Goal: Check status

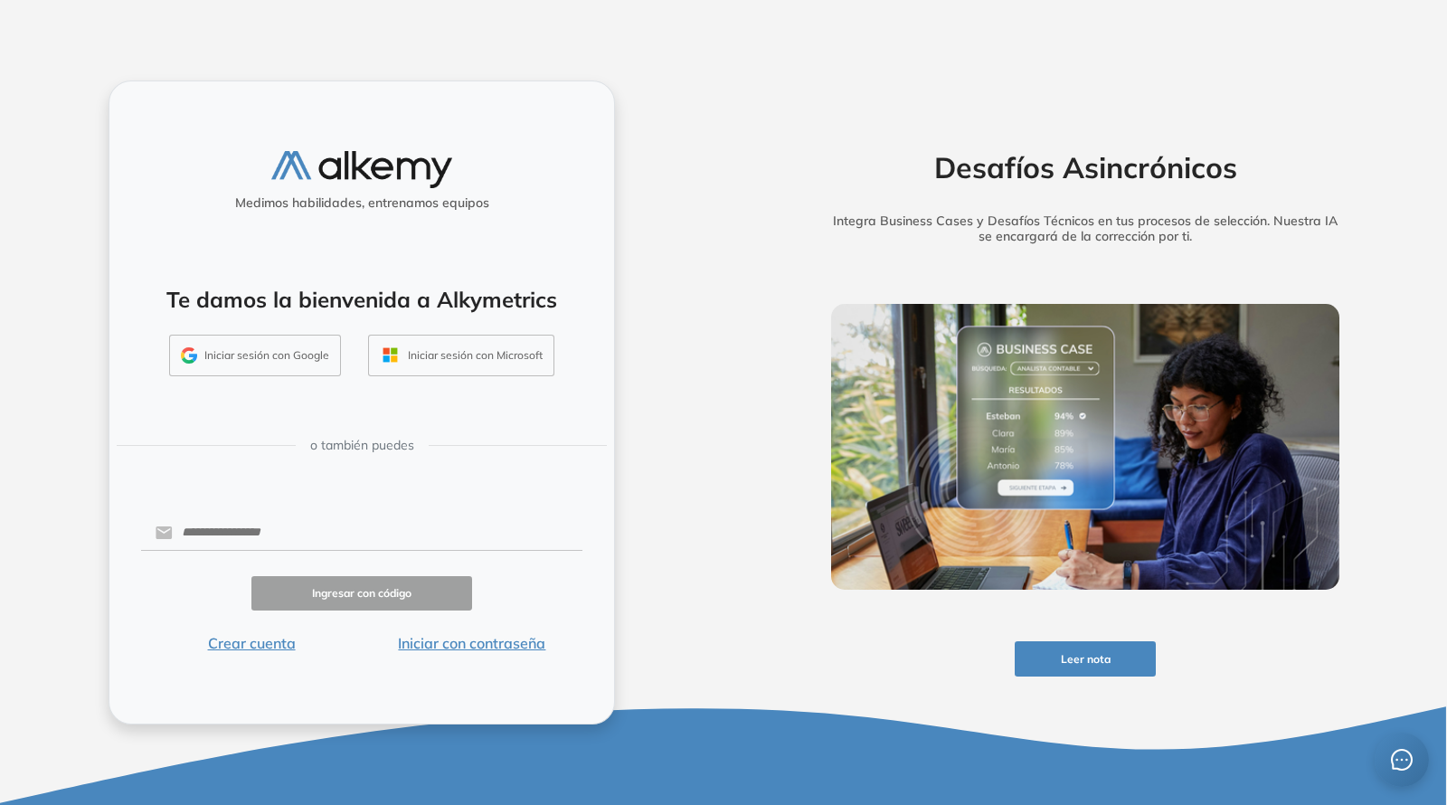
click at [234, 357] on button "Iniciar sesión con Google" at bounding box center [255, 356] width 172 height 42
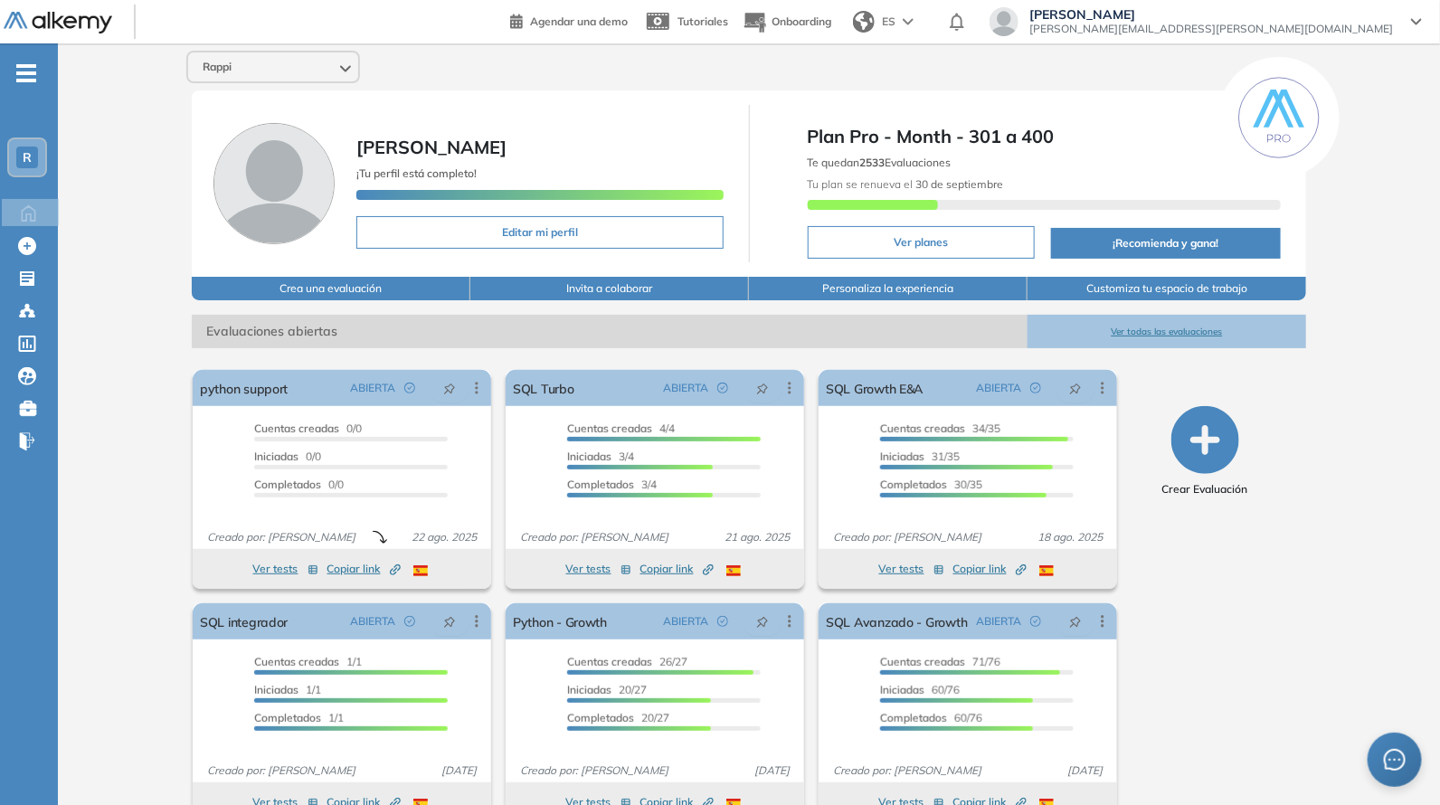
click at [1142, 327] on button "Ver todas las evaluaciones" at bounding box center [1167, 331] width 279 height 33
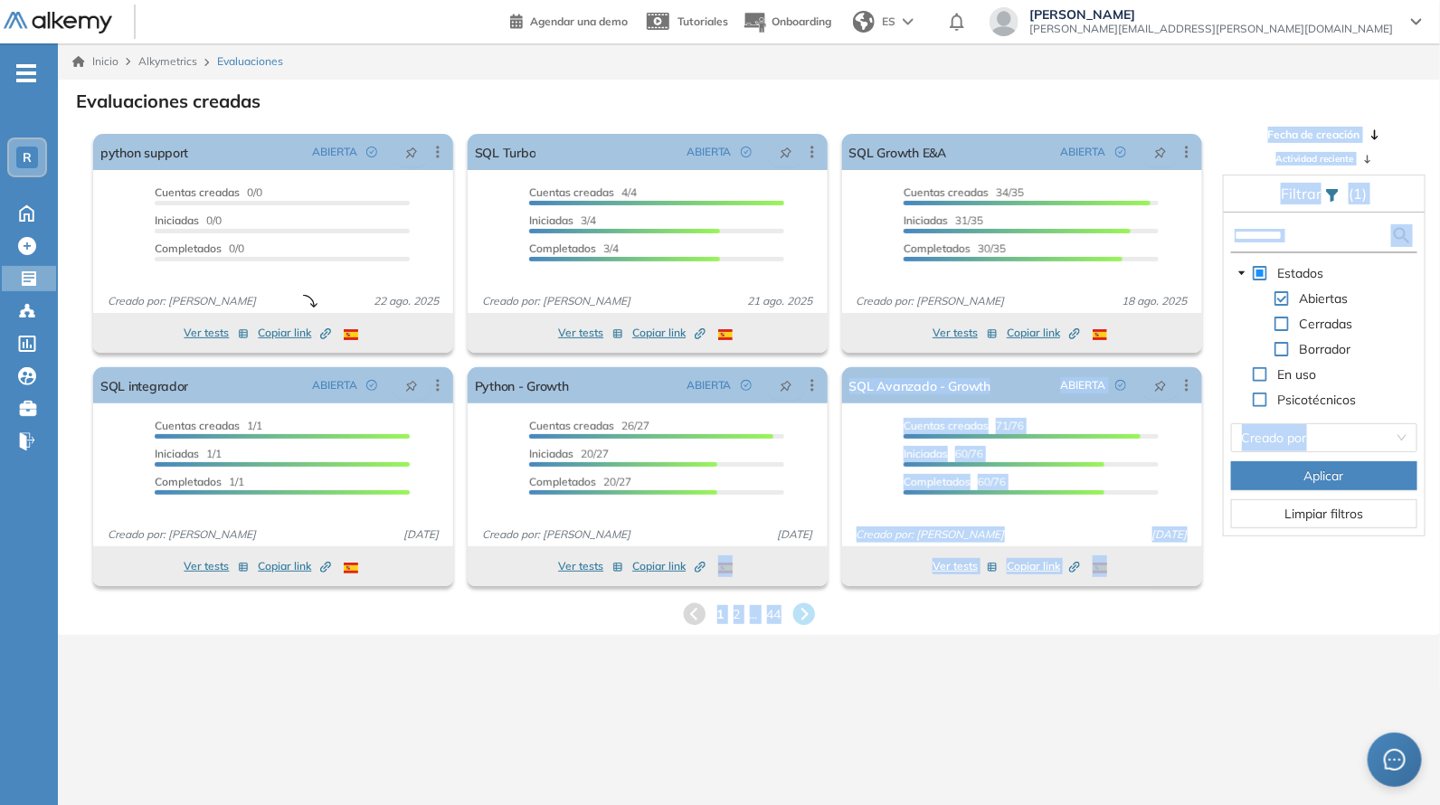
click at [813, 598] on div "Evaluaciones creadas El proctoring será activado ¡Importante!: Los usuarios que…" at bounding box center [748, 357] width 1353 height 541
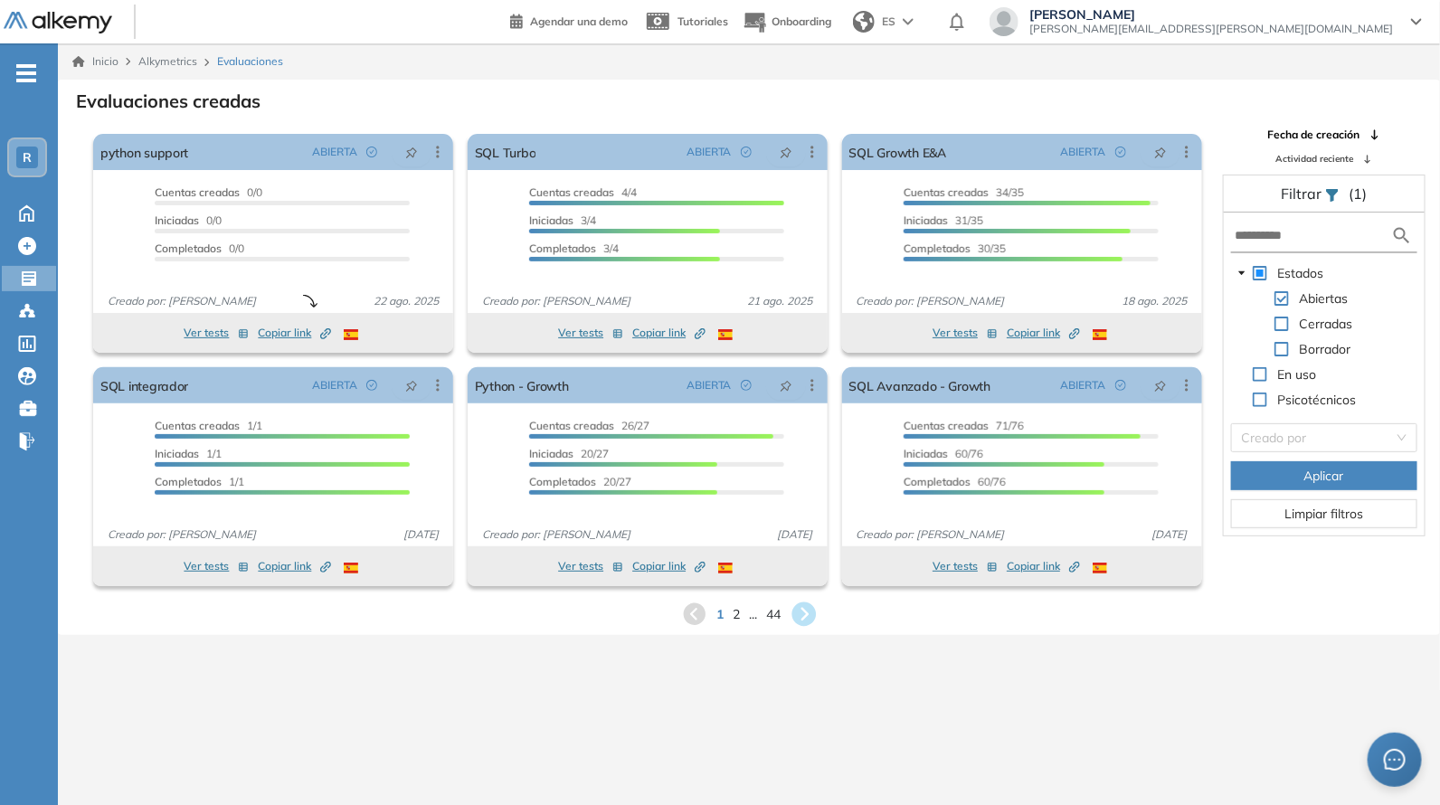
click at [808, 621] on icon at bounding box center [804, 614] width 24 height 24
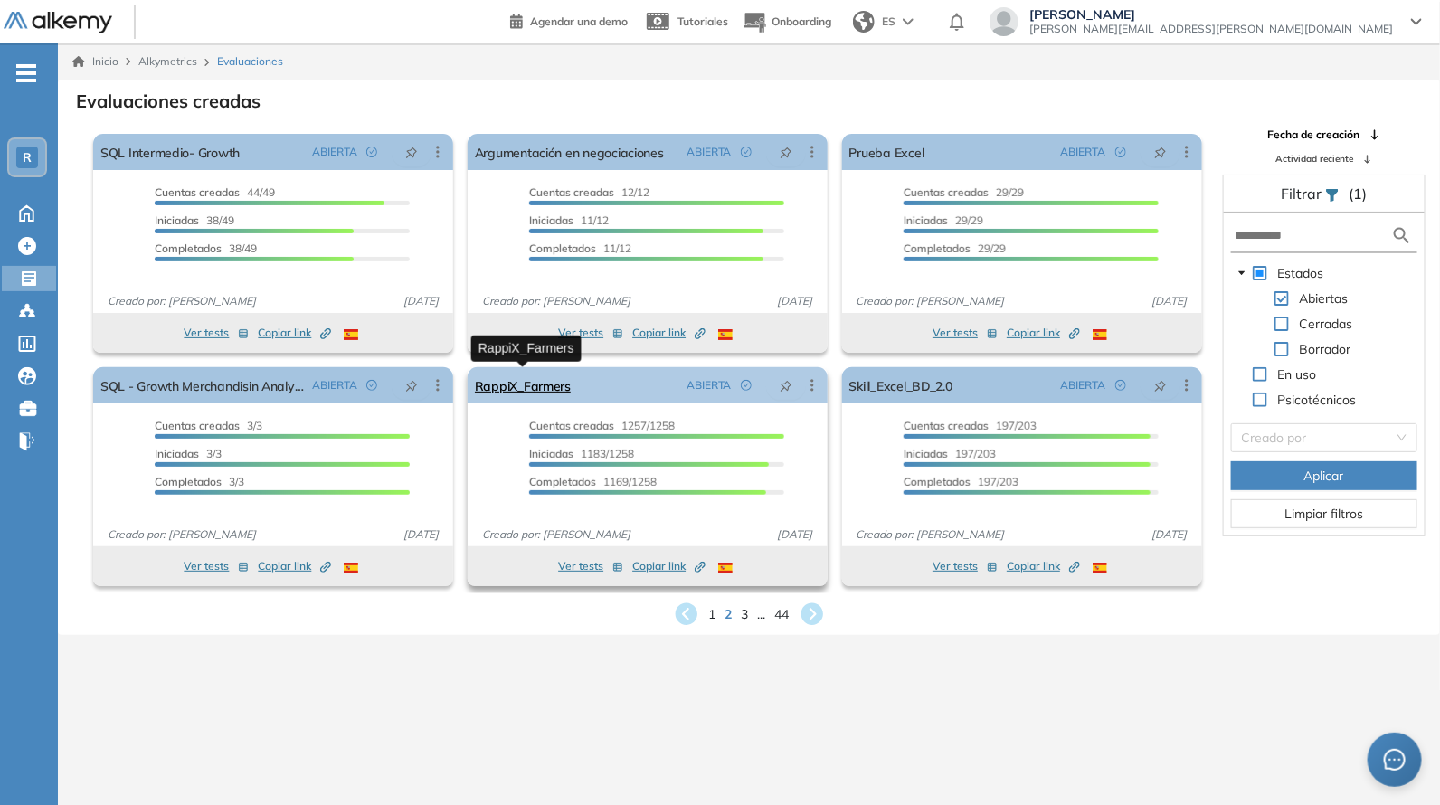
click at [539, 385] on link "RappiX_Farmers" at bounding box center [523, 385] width 96 height 36
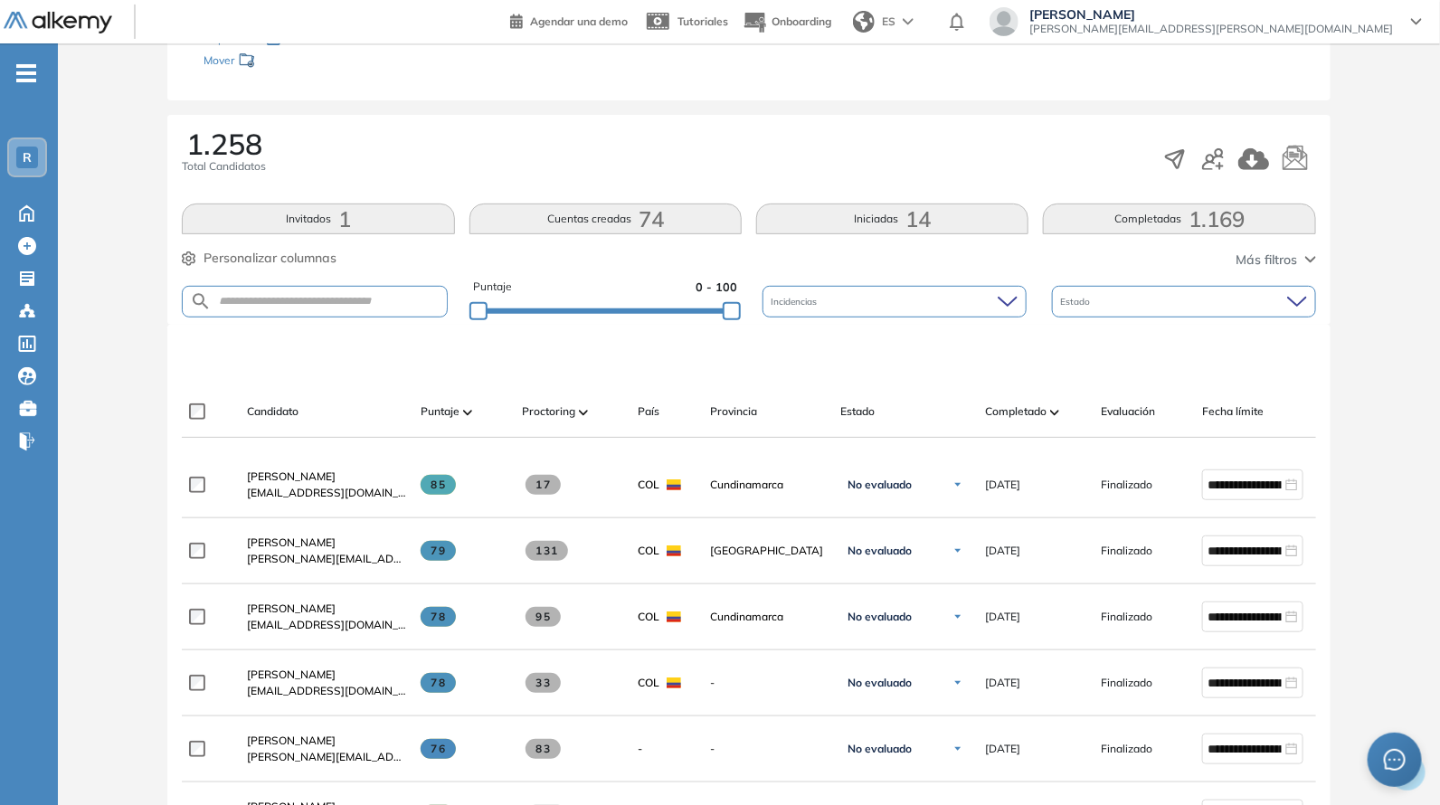
scroll to position [263, 0]
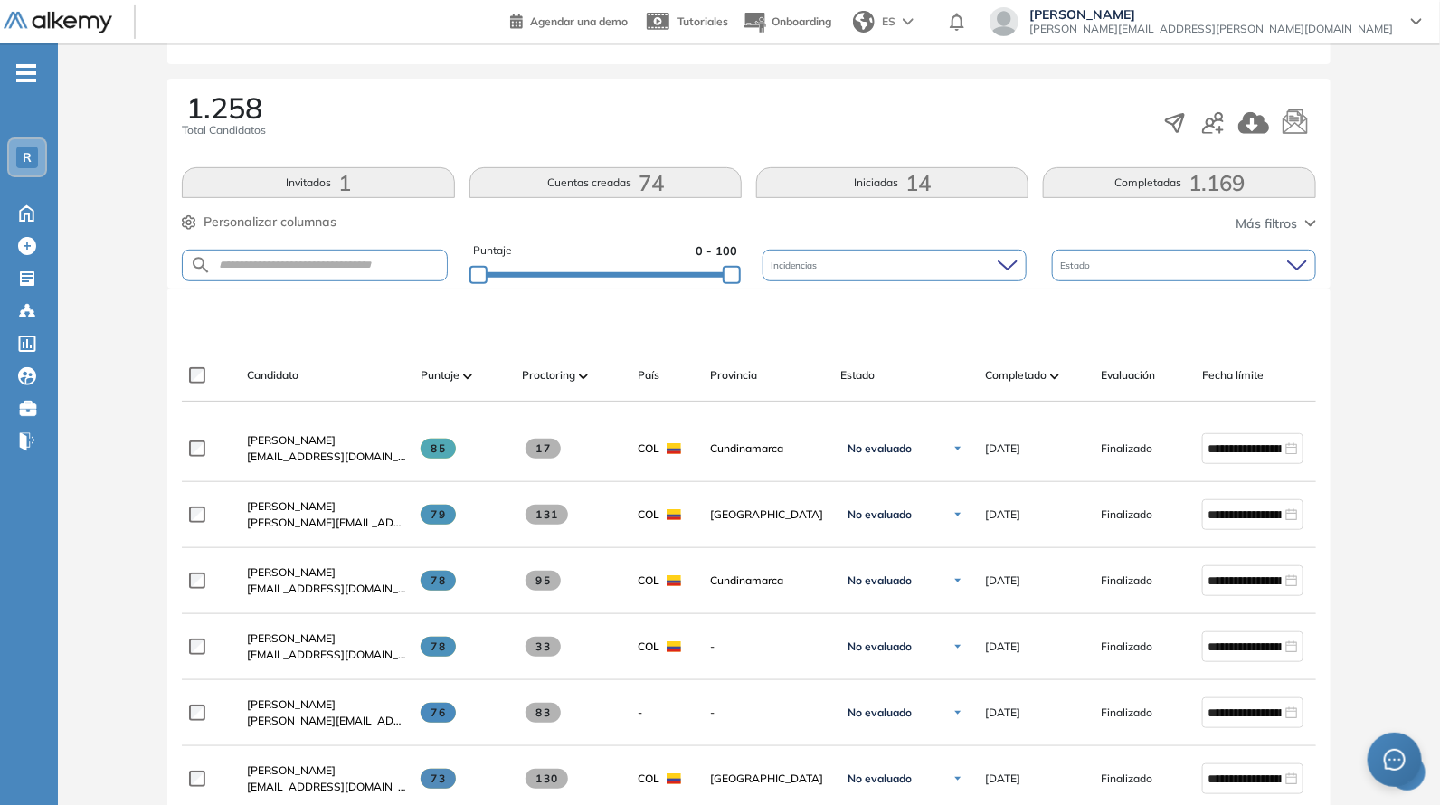
click at [1038, 383] on div "Completado" at bounding box center [1035, 376] width 101 height 22
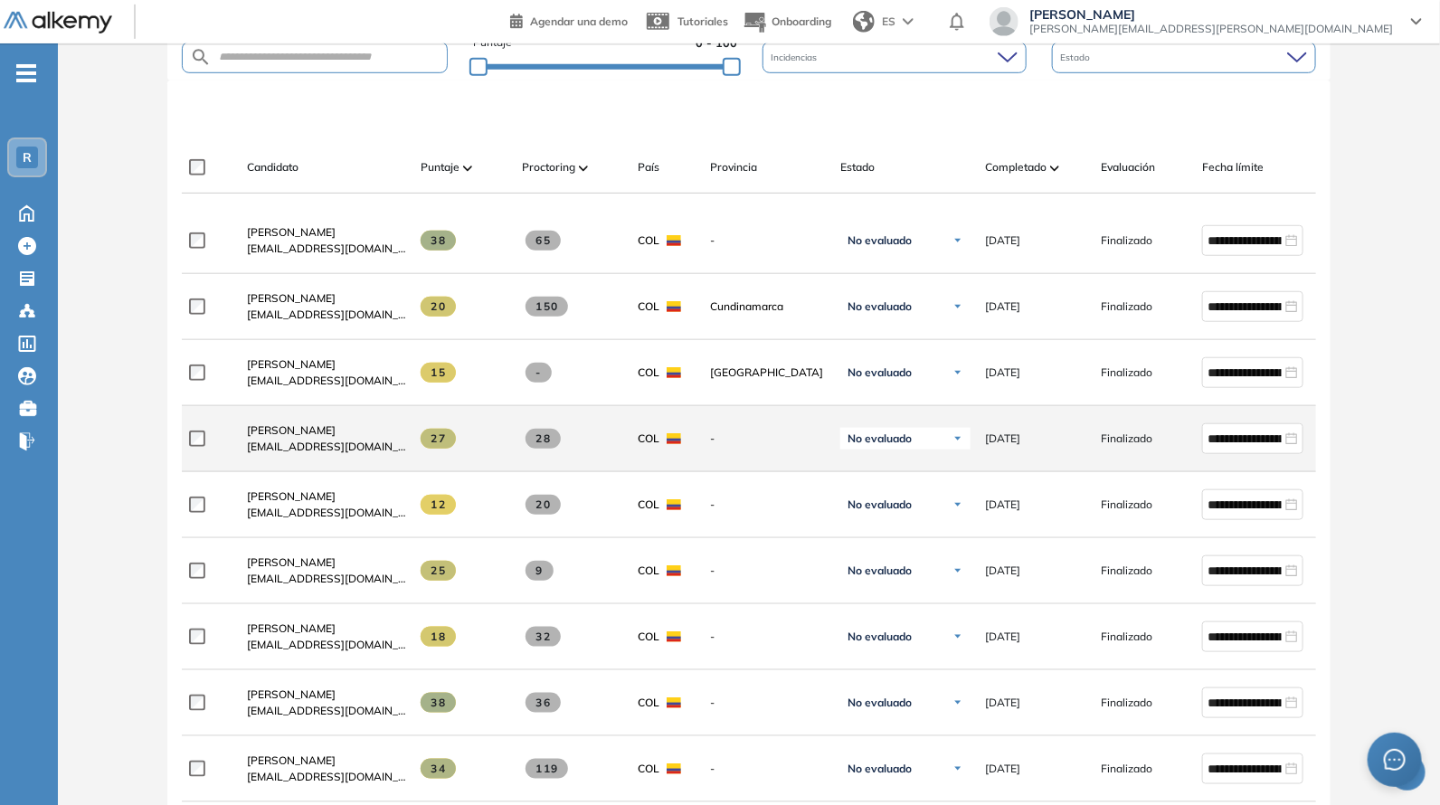
scroll to position [527, 0]
